Goal: Task Accomplishment & Management: Manage account settings

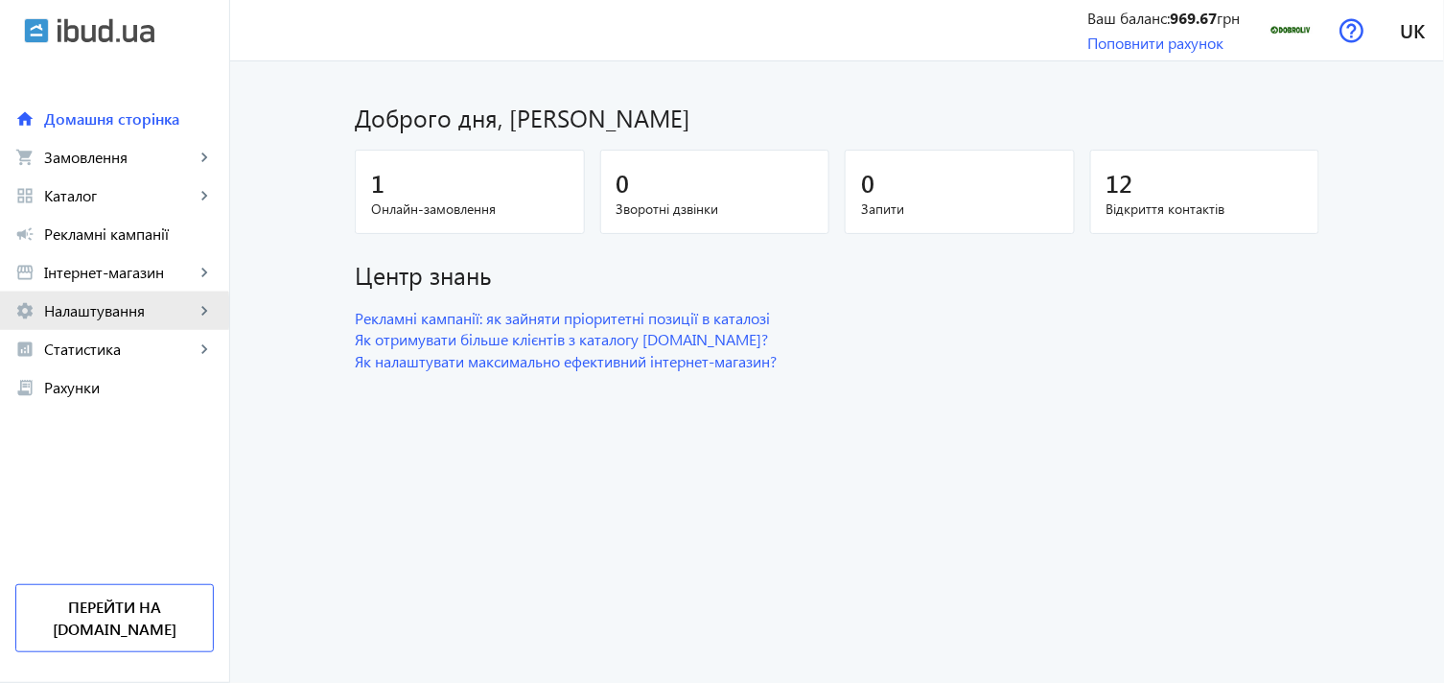
click at [97, 312] on span "Налаштування" at bounding box center [119, 310] width 150 height 19
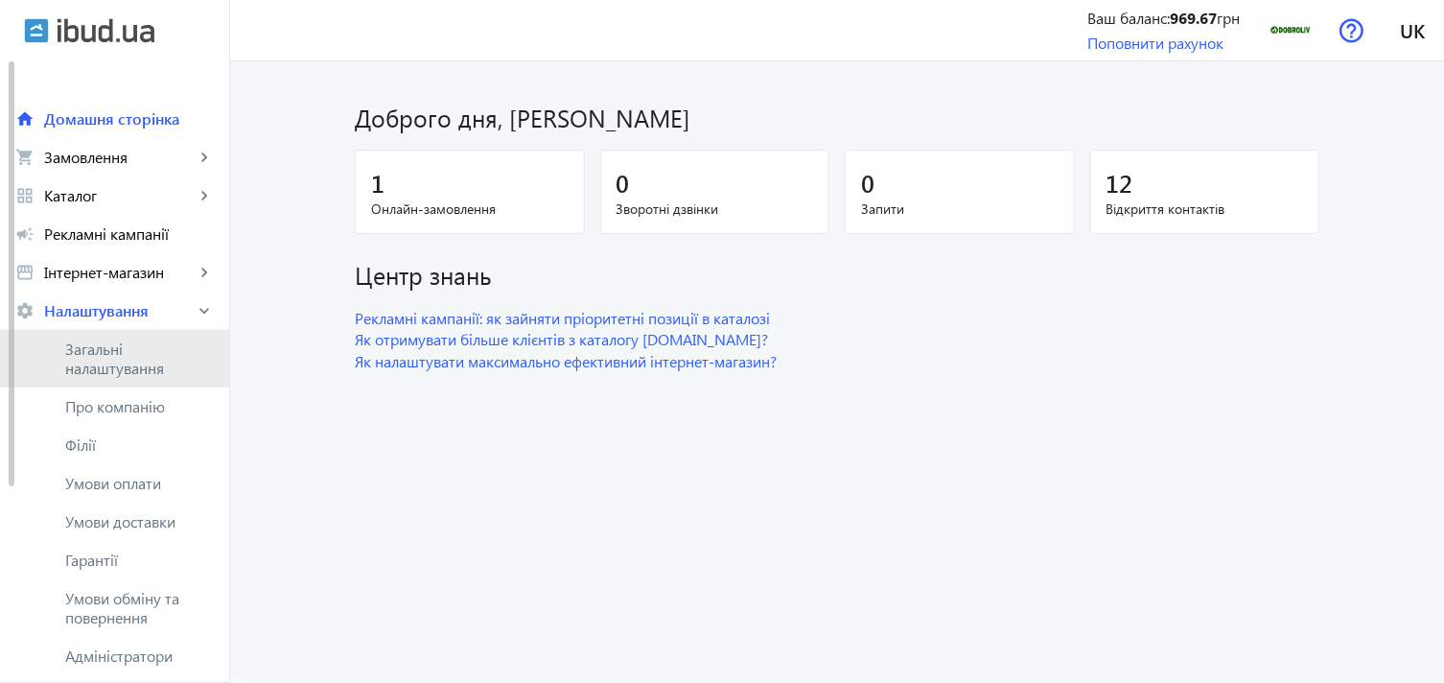
click at [135, 353] on span "Загальні налаштування" at bounding box center [139, 358] width 149 height 38
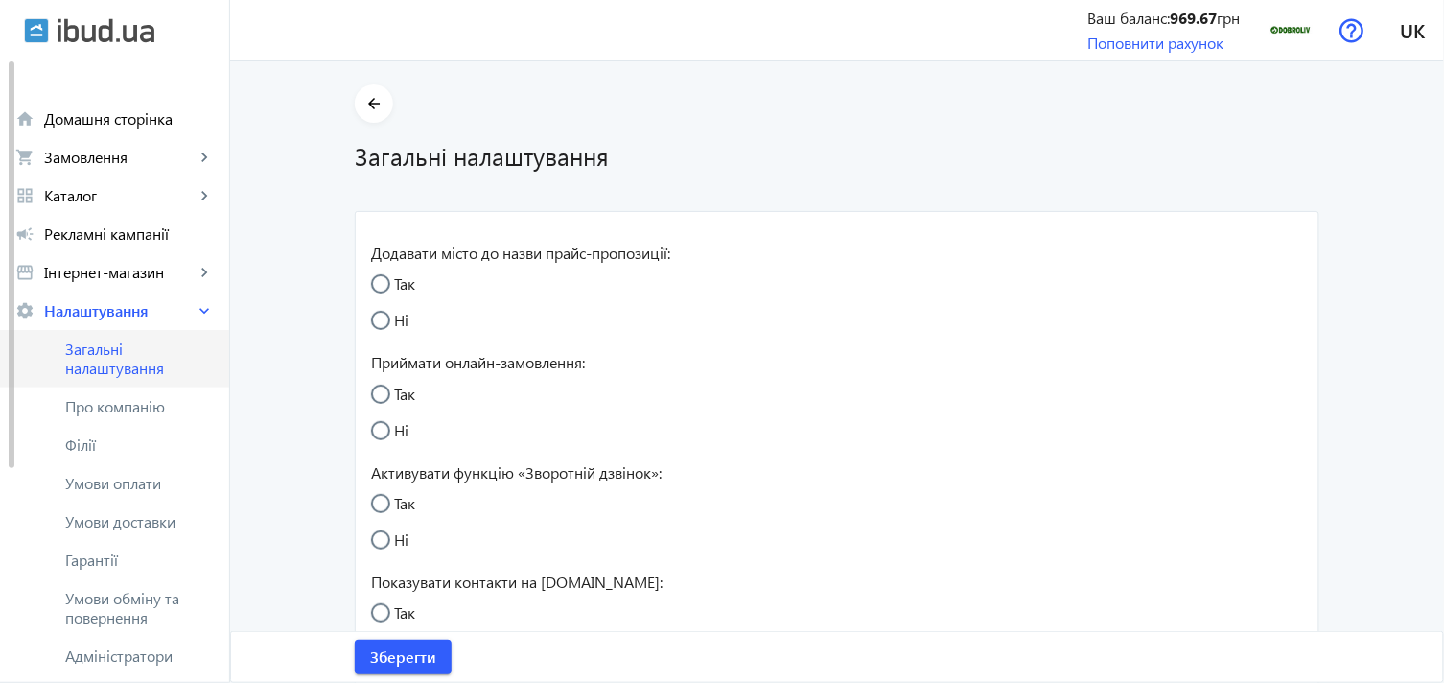
radio input "true"
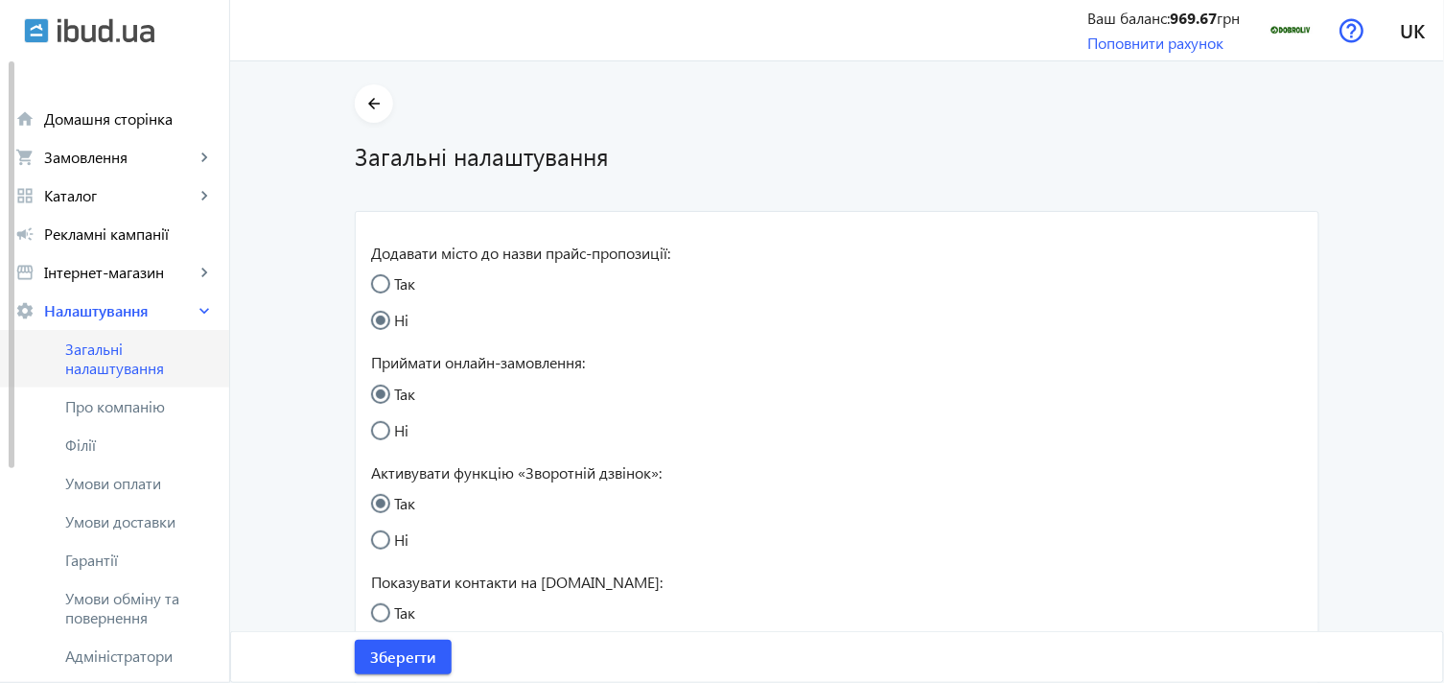
radio input "true"
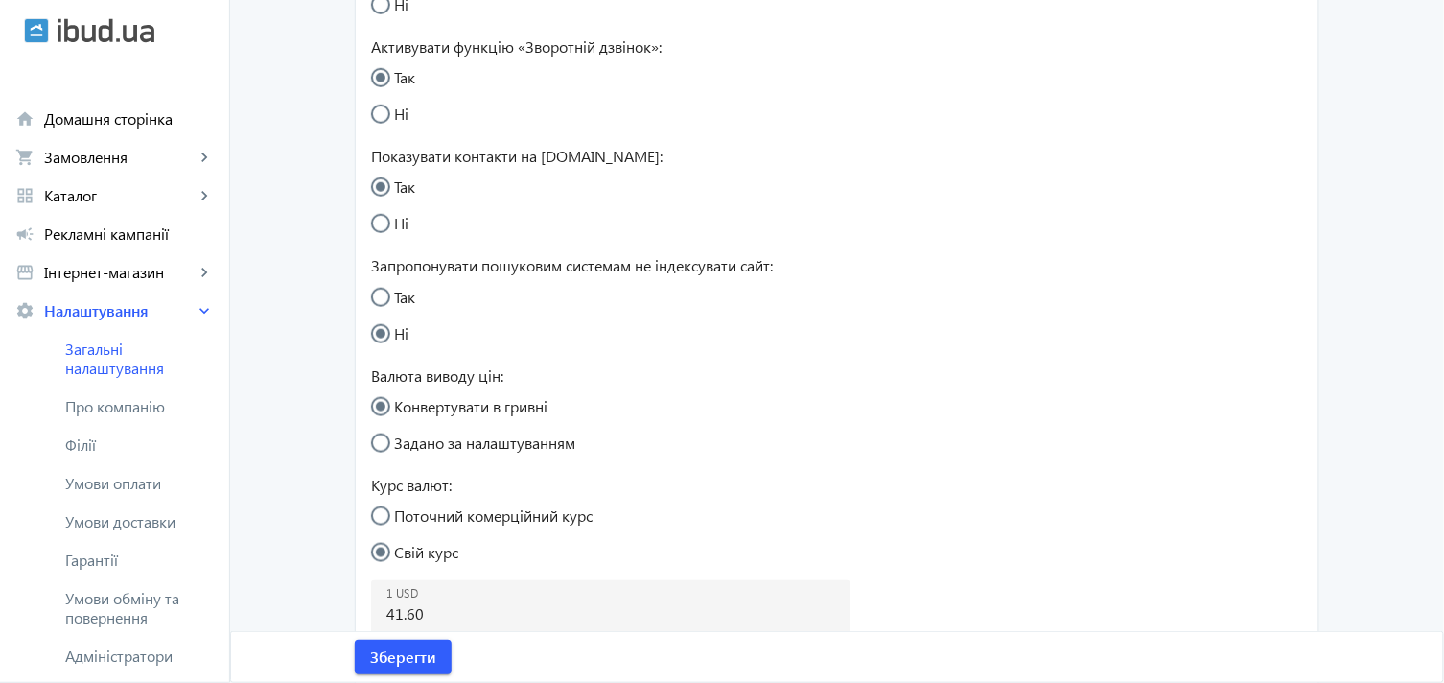
scroll to position [745, 0]
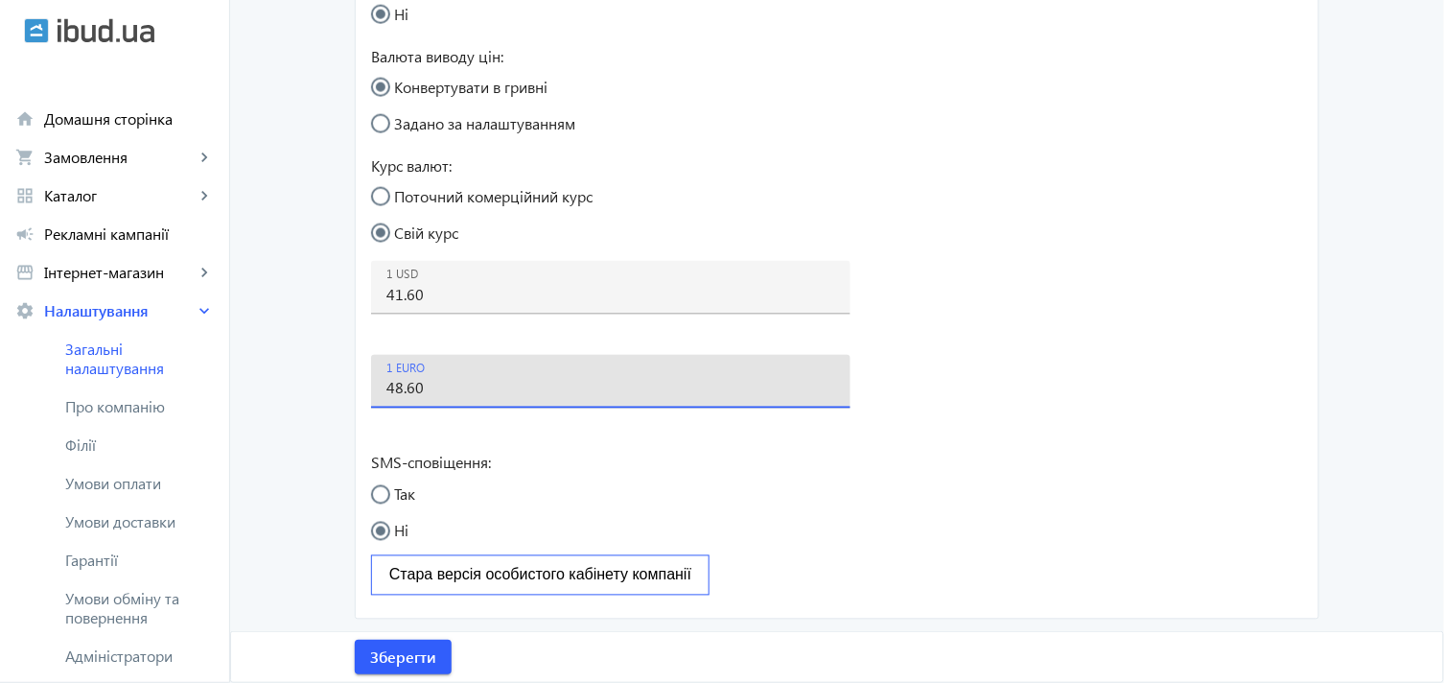
click at [405, 388] on input "48.60" at bounding box center [610, 388] width 449 height 20
type input "48.40"
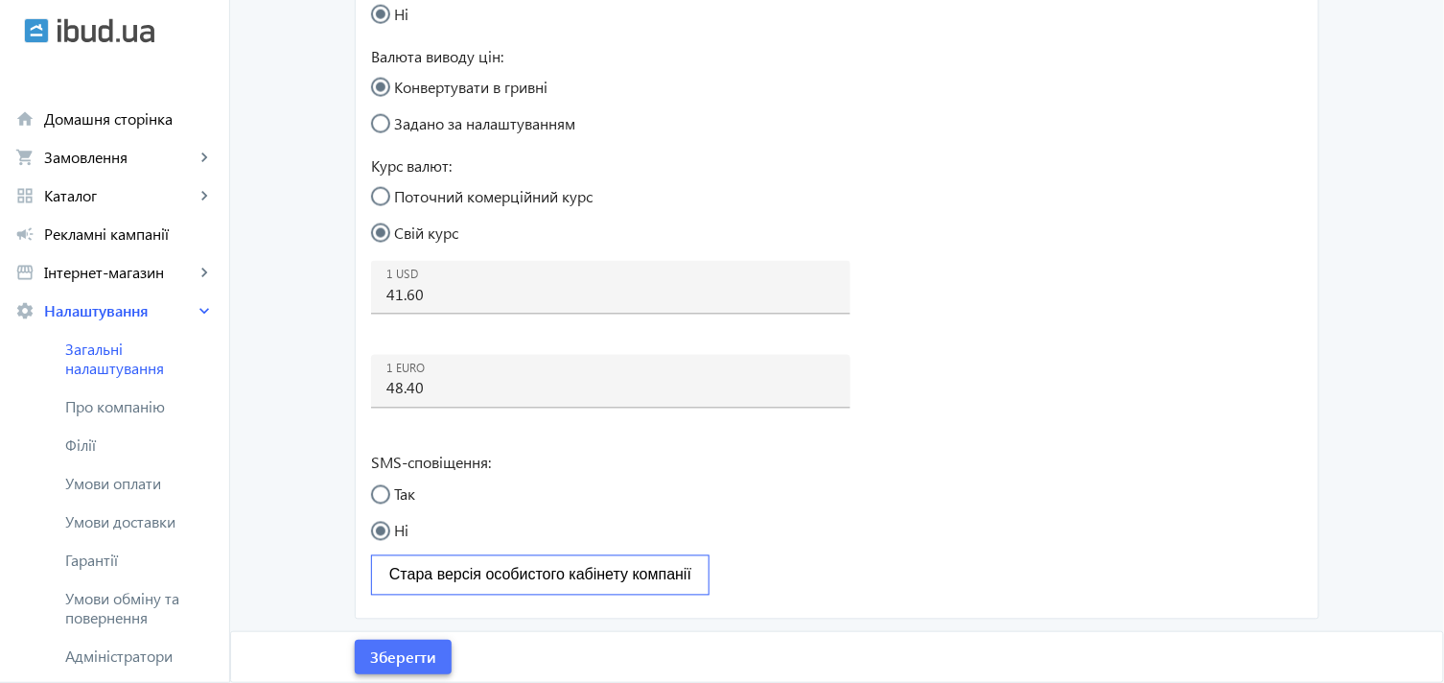
click at [406, 656] on span "Зберегти" at bounding box center [403, 656] width 66 height 21
